Goal: Find specific fact: Find specific fact

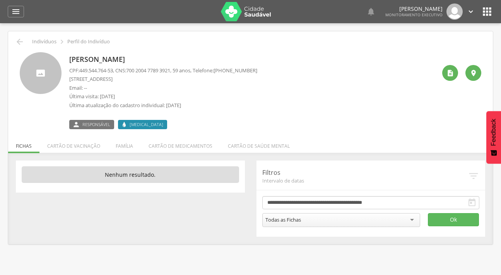
click at [8, 11] on div "" at bounding box center [16, 12] width 16 height 12
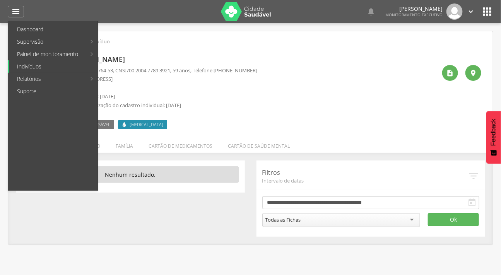
click at [37, 66] on link "Indivíduos" at bounding box center [53, 66] width 88 height 12
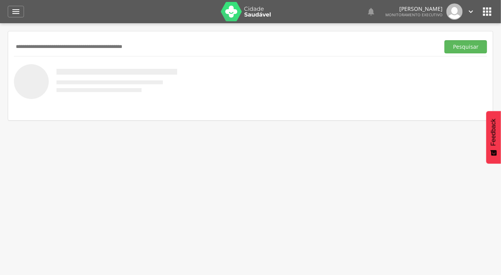
click at [46, 46] on input "text" at bounding box center [225, 46] width 423 height 13
type input "**********"
click at [444, 40] on button "Pesquisar" at bounding box center [465, 46] width 43 height 13
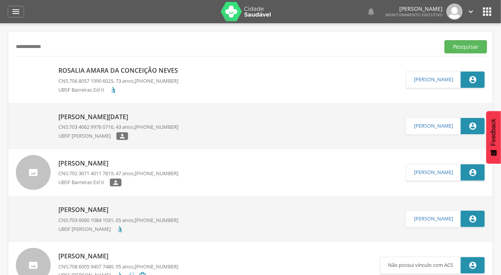
click at [30, 66] on img at bounding box center [33, 66] width 35 height 0
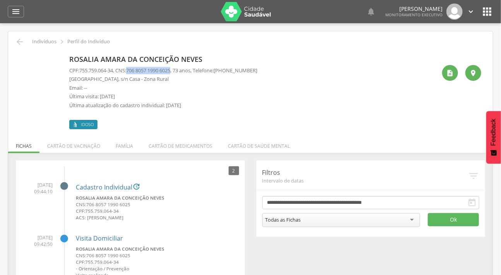
drag, startPoint x: 177, startPoint y: 69, endPoint x: 131, endPoint y: 69, distance: 46.0
click at [131, 69] on span "706 8057 1990 6025" at bounding box center [148, 70] width 44 height 7
copy span "706 8057 1990 6025"
click at [246, 97] on p "Última visita: [DATE]" at bounding box center [163, 96] width 188 height 7
